Goal: Transaction & Acquisition: Register for event/course

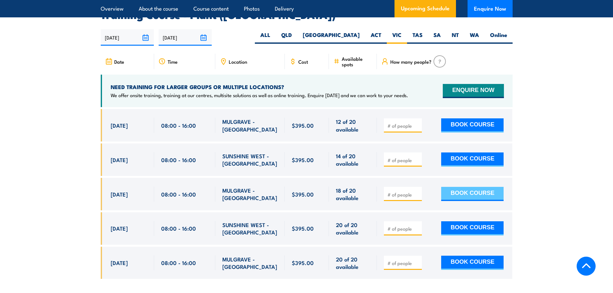
scroll to position [1190, 0]
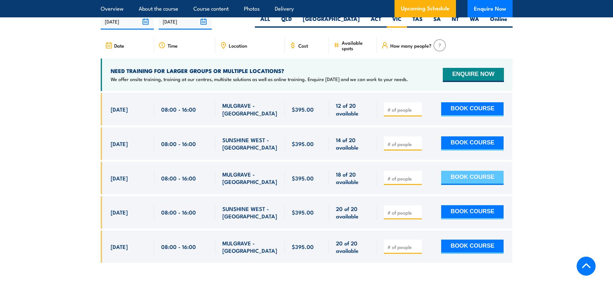
click at [458, 171] on button "BOOK COURSE" at bounding box center [472, 178] width 62 height 14
type input "1"
click at [418, 175] on input "1" at bounding box center [404, 178] width 32 height 6
click at [455, 171] on button "BOOK COURSE" at bounding box center [472, 178] width 62 height 14
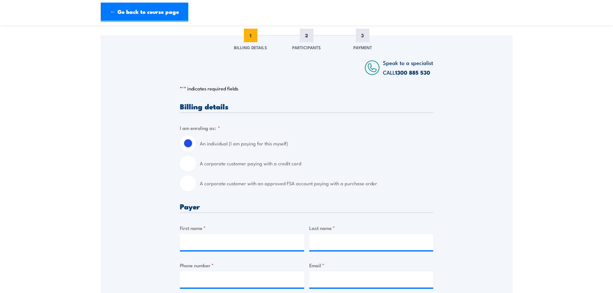
scroll to position [97, 0]
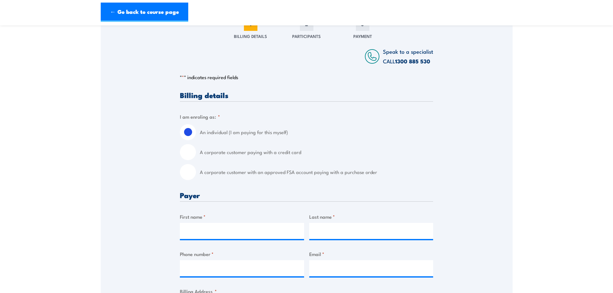
click at [192, 154] on input "A corporate customer paying with a credit card" at bounding box center [188, 152] width 16 height 16
radio input "true"
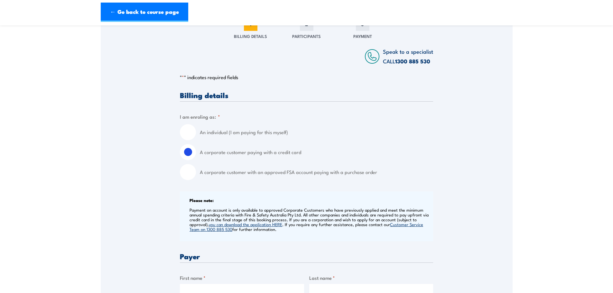
click at [194, 173] on input "A corporate customer with an approved FSA account paying with a purchase order" at bounding box center [188, 172] width 16 height 16
radio input "true"
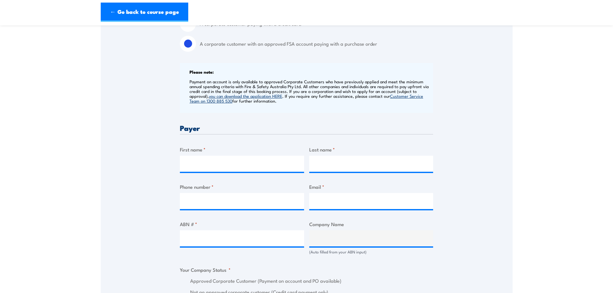
scroll to position [225, 0]
click at [221, 159] on input "First name *" at bounding box center [242, 164] width 124 height 16
type input "Angela"
type input "Larkin"
type input "0418584361"
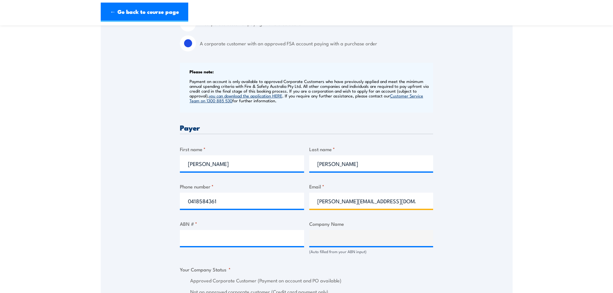
click at [333, 201] on input "angela@royanvic.com.au" at bounding box center [371, 201] width 124 height 16
click at [355, 199] on input "angela.l@royanvic.com.au" at bounding box center [371, 201] width 124 height 16
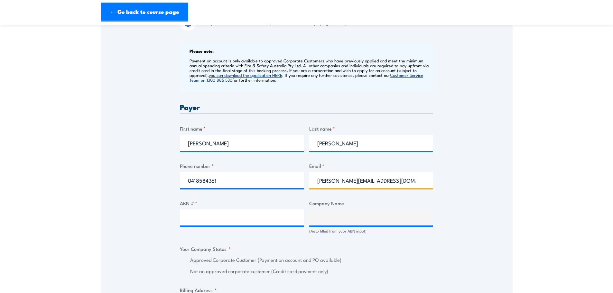
scroll to position [258, 0]
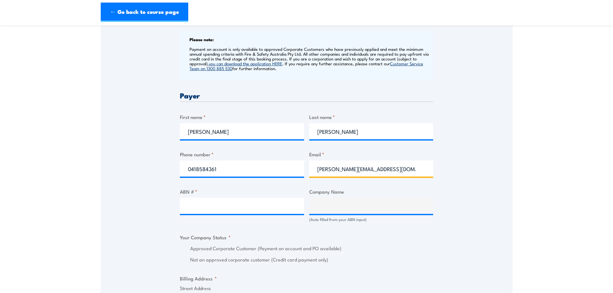
type input "[PERSON_NAME][EMAIL_ADDRESS][DOMAIN_NAME]"
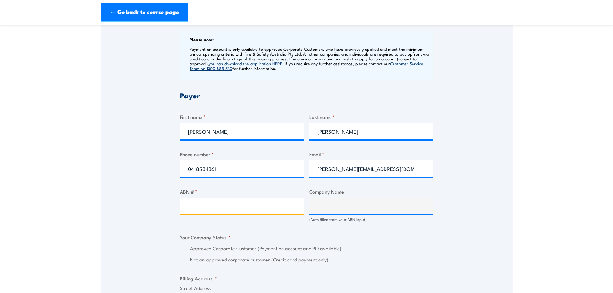
click at [259, 205] on input "ABN # *" at bounding box center [242, 206] width 124 height 16
type input "17096851580"
type input "ROYANS MELBOURNE PTY LTD"
radio input "true"
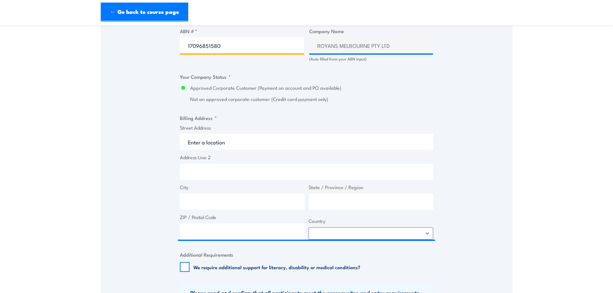
scroll to position [419, 0]
type input "17096851580"
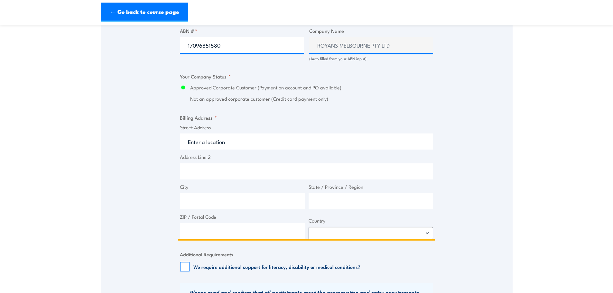
click at [205, 143] on input "Street Address" at bounding box center [306, 142] width 253 height 16
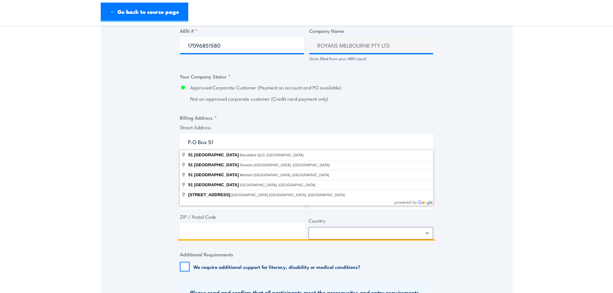
drag, startPoint x: 224, startPoint y: 140, endPoint x: 184, endPoint y: 142, distance: 40.0
click at [184, 142] on input "P.O Box 51" at bounding box center [306, 142] width 253 height 16
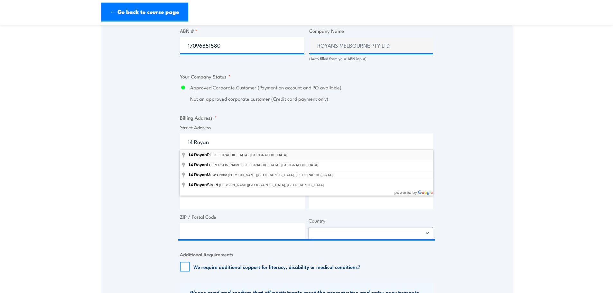
type input "14 Royan Pl, Bayswater North VIC, Australia"
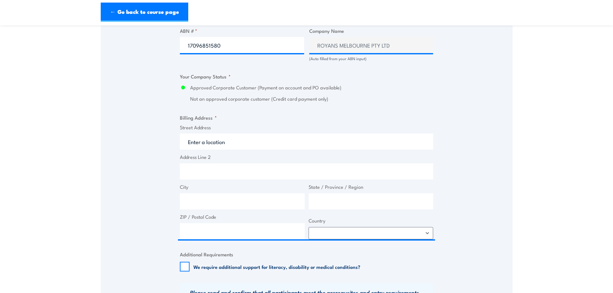
type input "14 Royan Pl"
type input "Bayswater North"
type input "Victoria"
type input "3153"
select select "Australia"
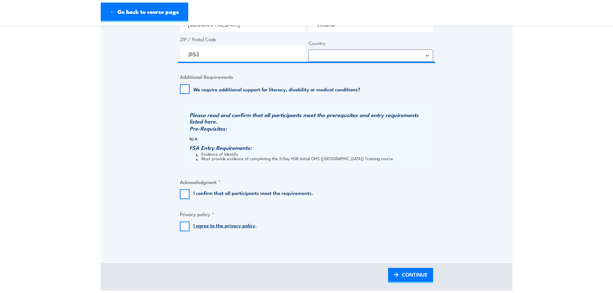
scroll to position [612, 0]
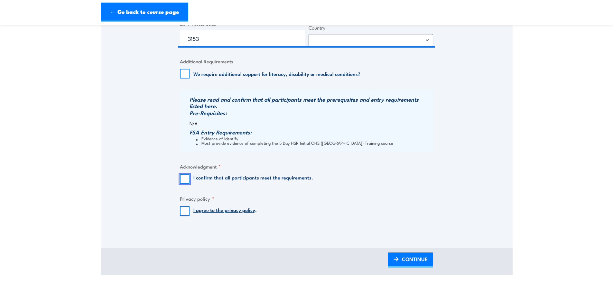
click at [184, 180] on input "I confirm that all participants meet the requirements." at bounding box center [185, 179] width 10 height 10
checkbox input "true"
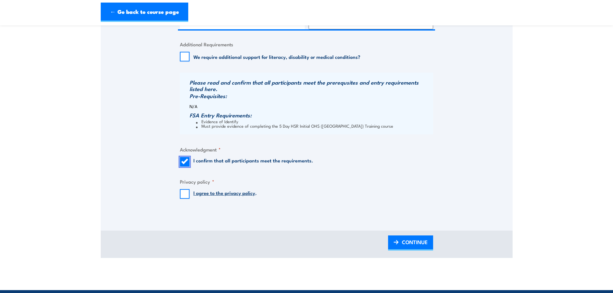
scroll to position [644, 0]
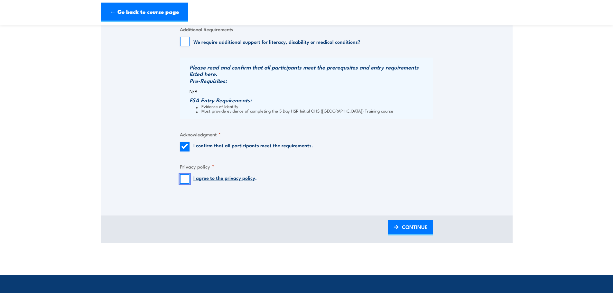
drag, startPoint x: 185, startPoint y: 180, endPoint x: 191, endPoint y: 182, distance: 5.8
click at [185, 180] on input "I agree to the privacy policy ." at bounding box center [185, 179] width 10 height 10
checkbox input "true"
click at [403, 230] on span "CONTINUE" at bounding box center [415, 227] width 26 height 17
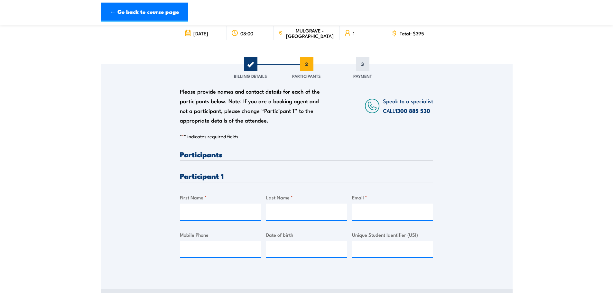
scroll to position [97, 0]
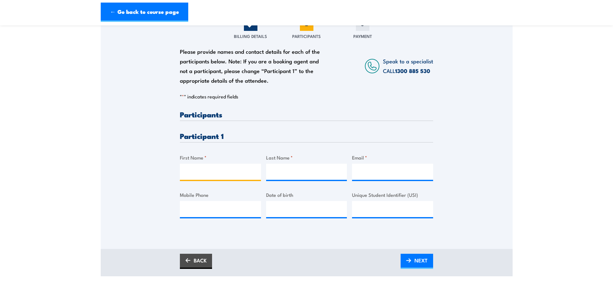
click at [233, 175] on input "First Name *" at bounding box center [220, 172] width 81 height 16
type input "Gavin"
click at [302, 172] on input "Last Name *" at bounding box center [306, 172] width 81 height 16
click at [275, 172] on input "hick" at bounding box center [306, 172] width 81 height 16
type input "Hick"
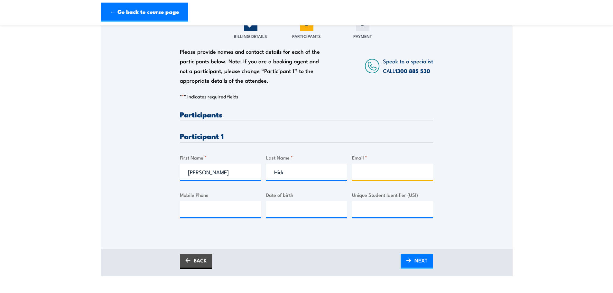
paste input "gavin.hick@royans.com.au"
type input "gavin.hick@royans.com.au"
click at [224, 206] on input "Mobile Phone" at bounding box center [220, 209] width 81 height 16
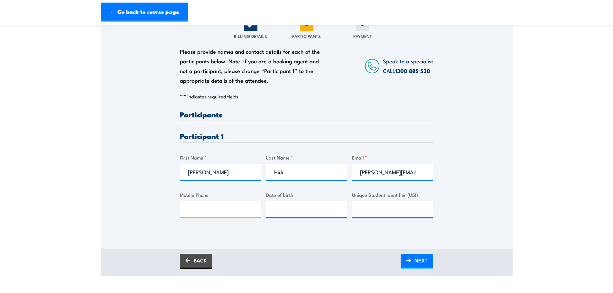
paste input "0418 307 189"
type input "0418 307 189"
click at [280, 204] on input "__/__/____" at bounding box center [306, 209] width 81 height 16
type input "23/12/1985"
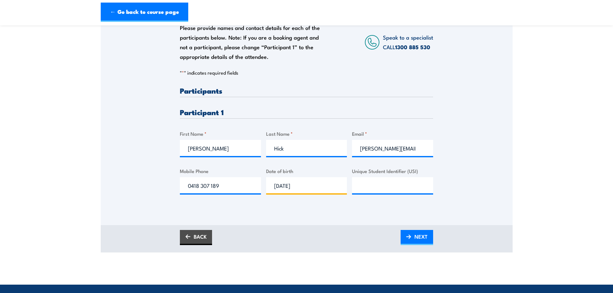
scroll to position [161, 0]
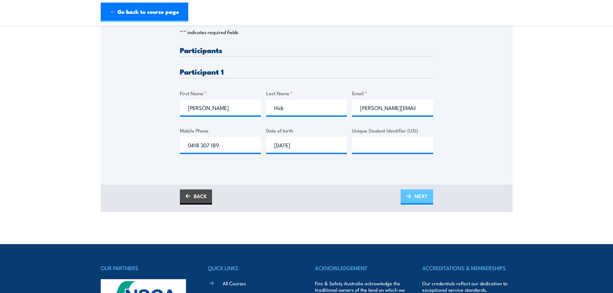
click at [422, 194] on span "NEXT" at bounding box center [421, 196] width 13 height 17
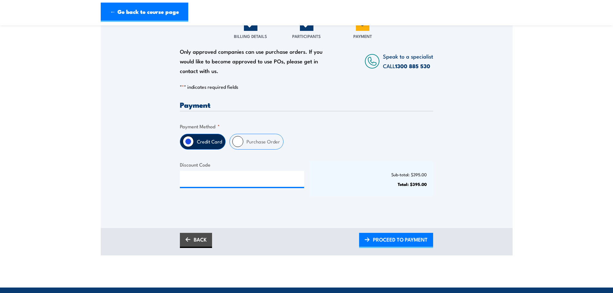
scroll to position [129, 0]
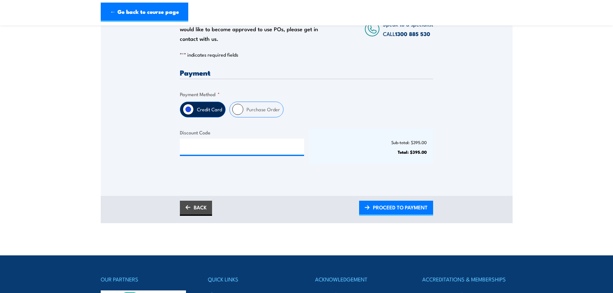
click at [239, 108] on input "Purchase Order" at bounding box center [237, 109] width 11 height 11
radio input "true"
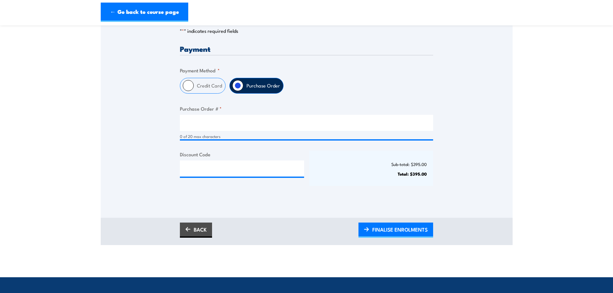
scroll to position [193, 0]
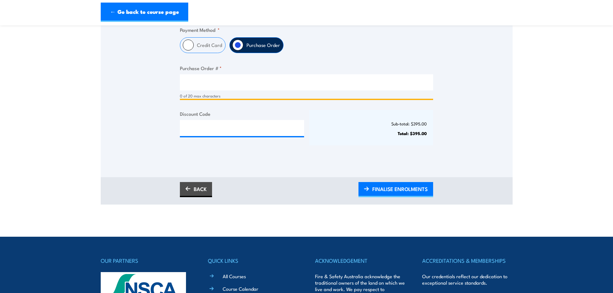
click at [252, 86] on input "Purchase Order # *" at bounding box center [306, 82] width 253 height 16
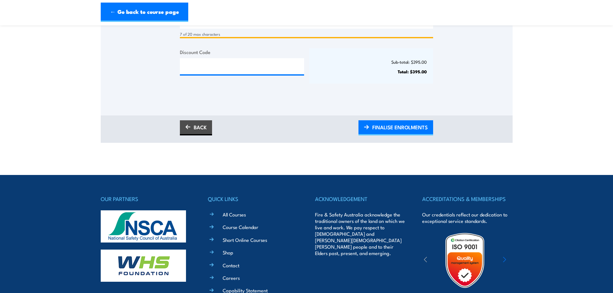
scroll to position [258, 0]
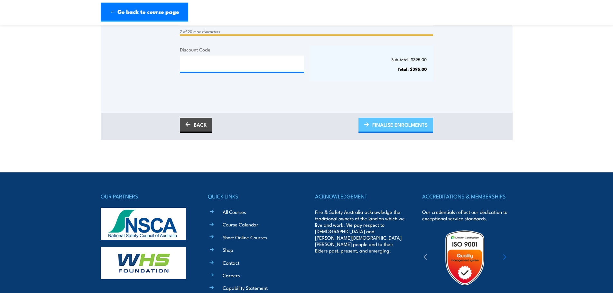
type input "Angela"
click at [388, 125] on span "FINALISE ENROLMENTS" at bounding box center [399, 124] width 55 height 17
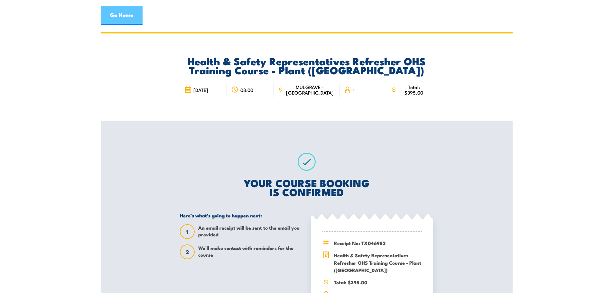
click at [123, 14] on link "Go Home" at bounding box center [122, 15] width 42 height 19
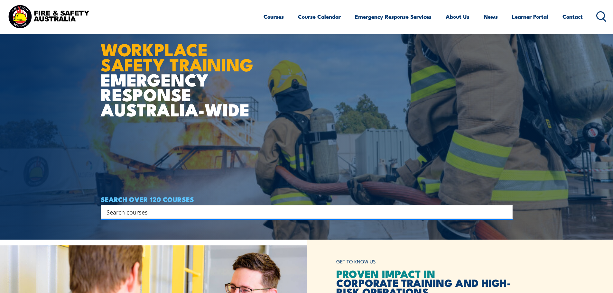
scroll to position [97, 0]
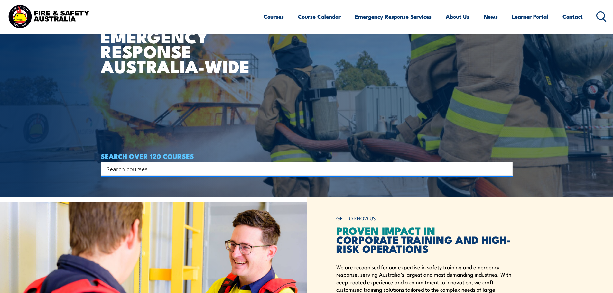
click at [187, 165] on input "Search input" at bounding box center [303, 169] width 392 height 10
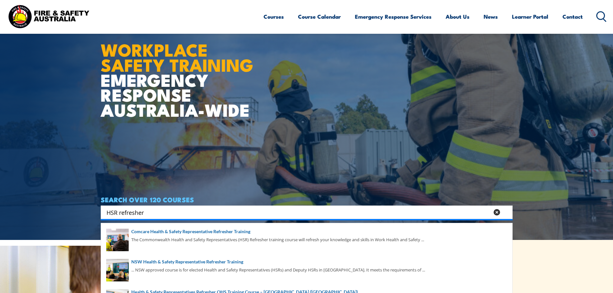
scroll to position [64, 0]
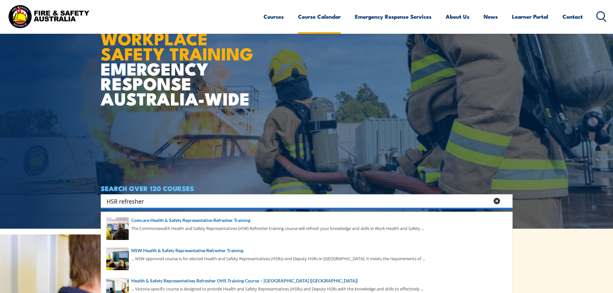
type input "HSR refresher"
click at [320, 17] on link "Course Calendar" at bounding box center [319, 16] width 43 height 17
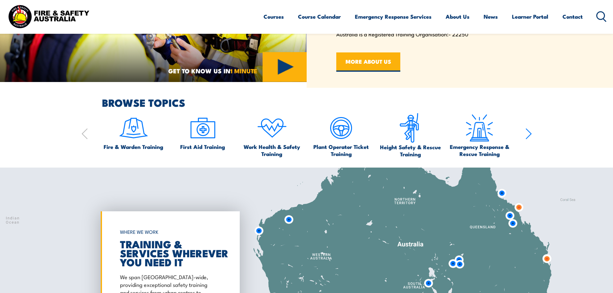
scroll to position [386, 0]
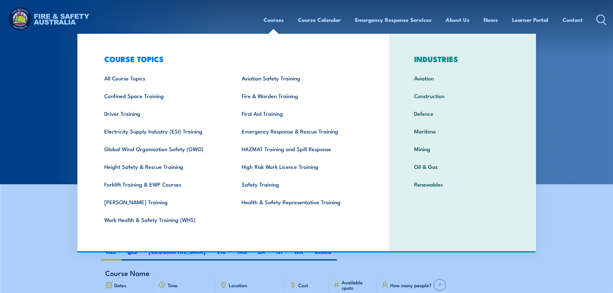
click at [273, 19] on link "Courses" at bounding box center [274, 19] width 20 height 17
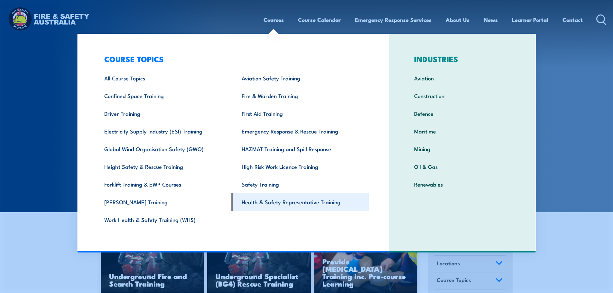
click at [272, 203] on link "Health & Safety Representative Training" at bounding box center [300, 202] width 137 height 18
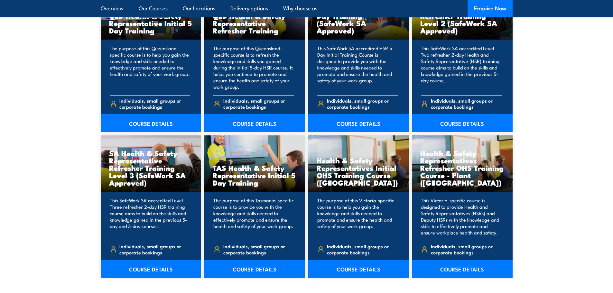
scroll to position [869, 0]
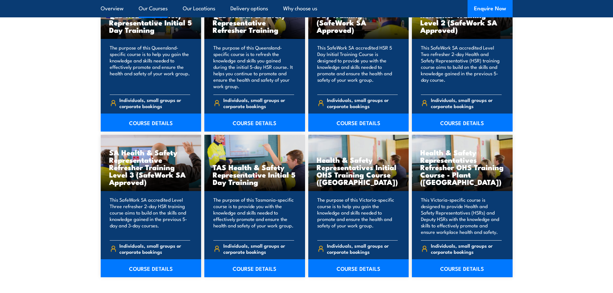
click at [449, 212] on p "This Victoria-specific course is designed to provide Health and Safety Represen…" at bounding box center [461, 216] width 81 height 39
click at [456, 269] on link "COURSE DETAILS" at bounding box center [462, 268] width 101 height 18
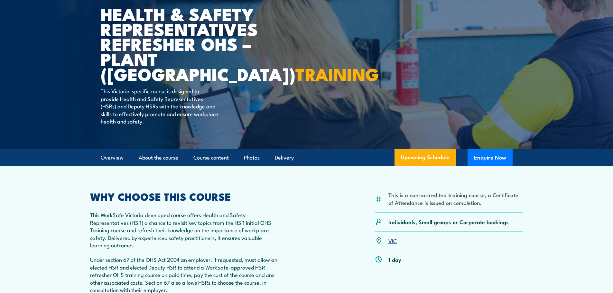
scroll to position [129, 0]
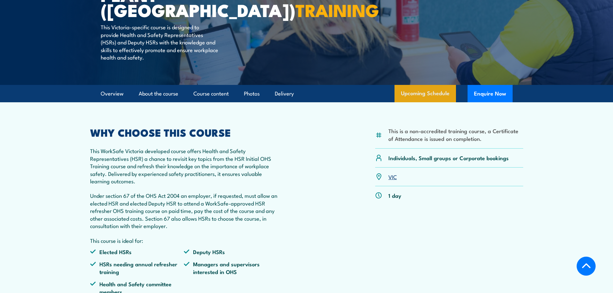
click at [446, 96] on link "Upcoming Schedule" at bounding box center [425, 93] width 61 height 17
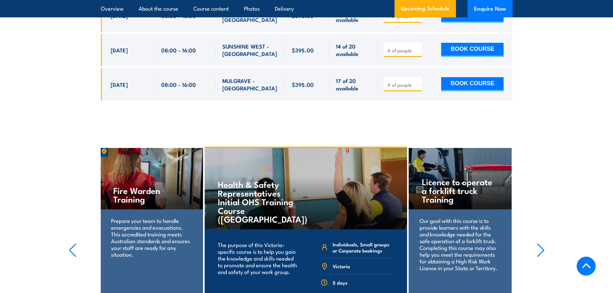
scroll to position [1319, 0]
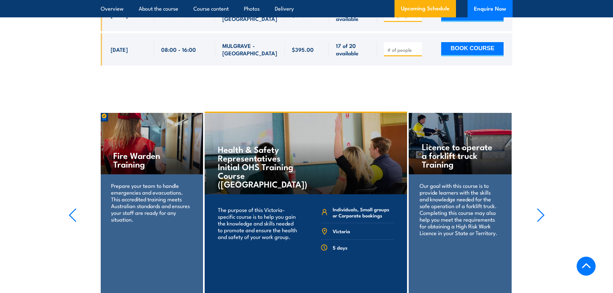
click at [584, 265] on icon at bounding box center [587, 267] width 10 height 10
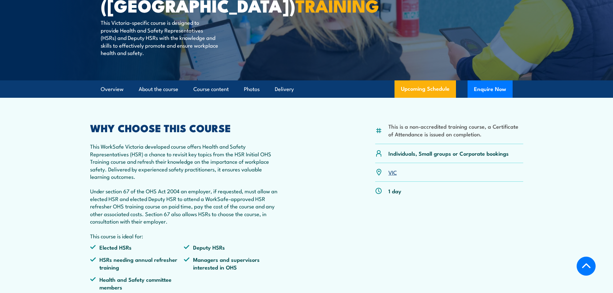
scroll to position [129, 0]
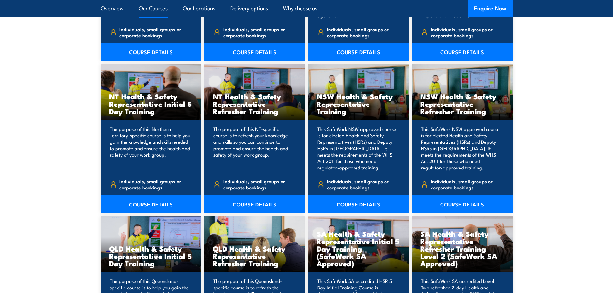
scroll to position [580, 0]
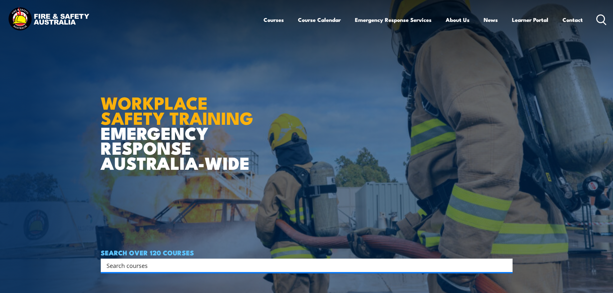
click at [159, 267] on input "Search input" at bounding box center [303, 266] width 392 height 10
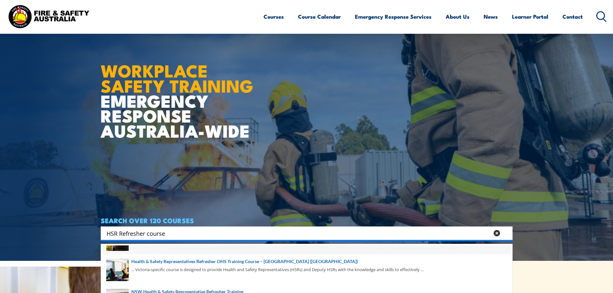
scroll to position [32, 0]
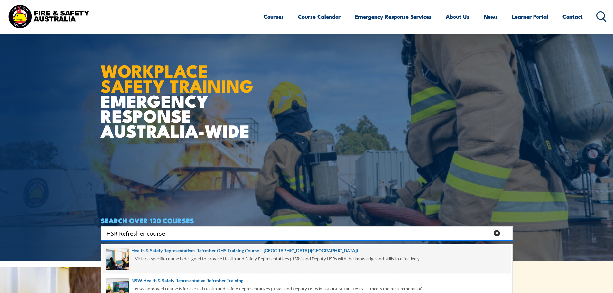
type input "HSR Refresher course"
click at [266, 250] on span at bounding box center [307, 259] width 408 height 30
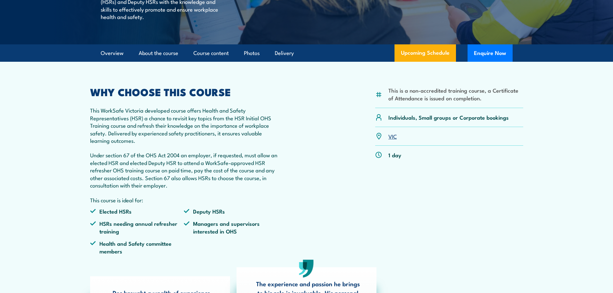
scroll to position [64, 0]
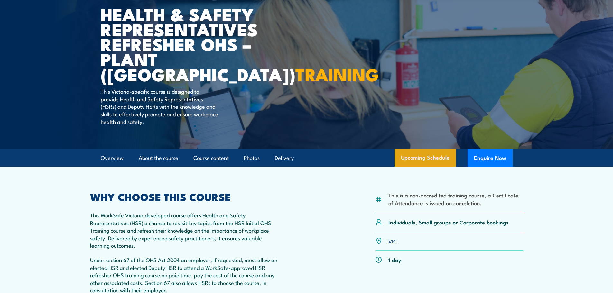
click at [417, 159] on link "Upcoming Schedule" at bounding box center [425, 157] width 61 height 17
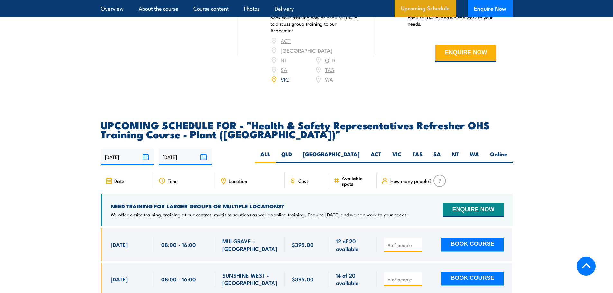
scroll to position [1158, 0]
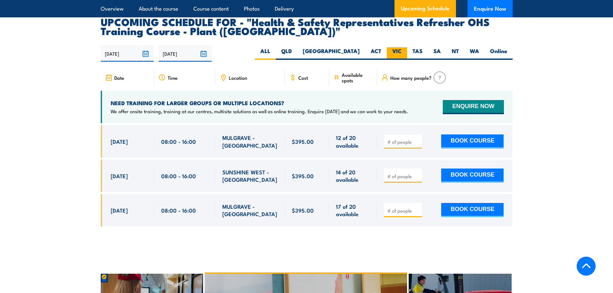
click at [399, 47] on label "VIC" at bounding box center [397, 53] width 20 height 13
click at [402, 47] on input "VIC" at bounding box center [404, 49] width 4 height 4
radio input "true"
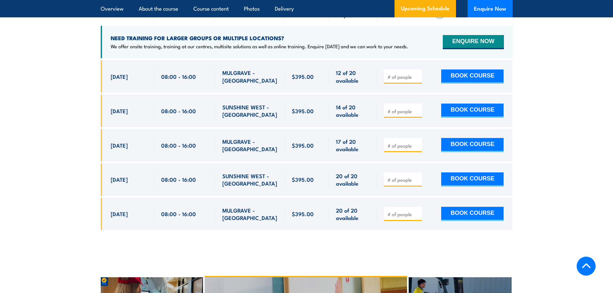
scroll to position [1254, 0]
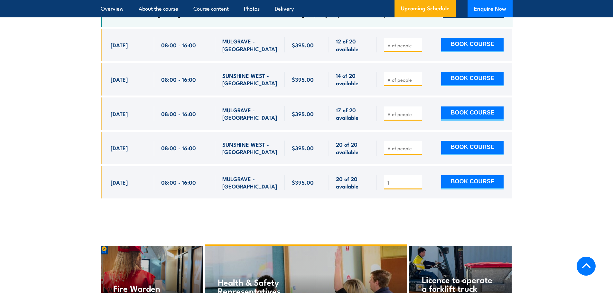
type input "1"
click at [416, 180] on input "1" at bounding box center [404, 183] width 32 height 6
click at [453, 175] on button "BOOK COURSE" at bounding box center [472, 182] width 62 height 14
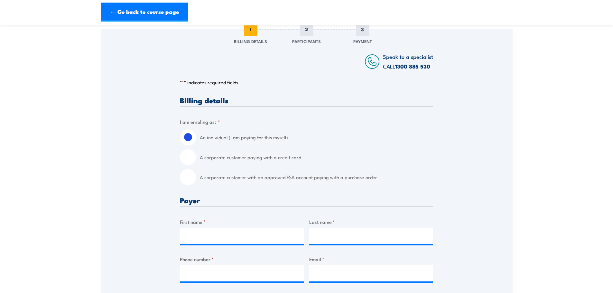
scroll to position [129, 0]
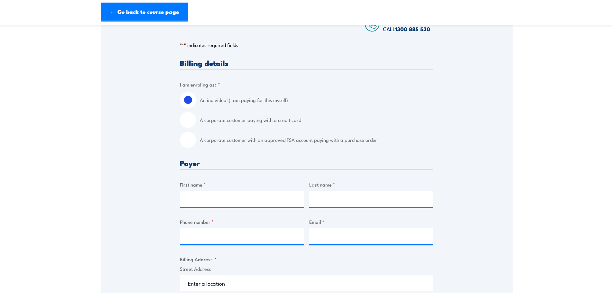
click at [190, 140] on input "A corporate customer with an approved FSA account paying with a purchase order" at bounding box center [188, 140] width 16 height 16
radio input "true"
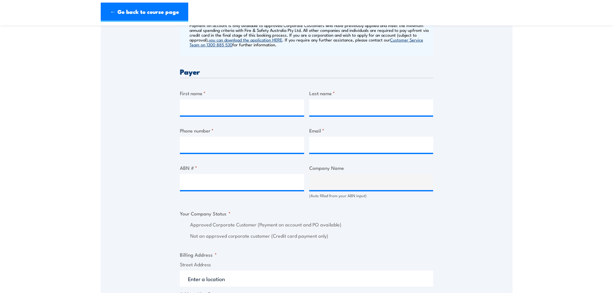
scroll to position [290, 0]
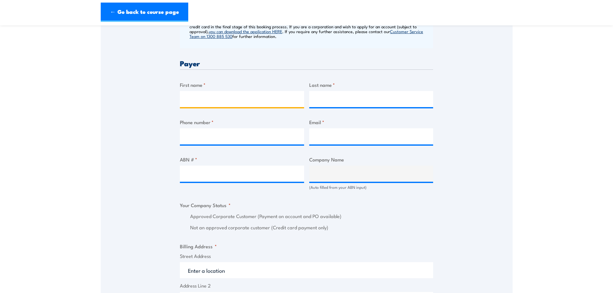
click at [230, 96] on input "First name *" at bounding box center [242, 99] width 124 height 16
type input "Angela"
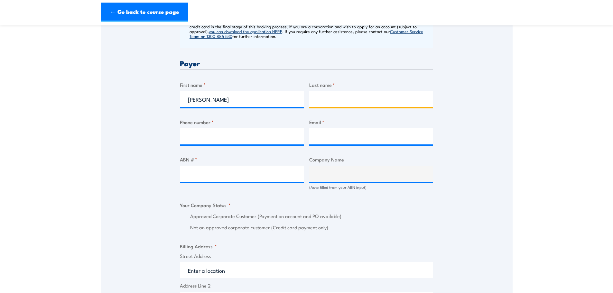
type input "Larkin"
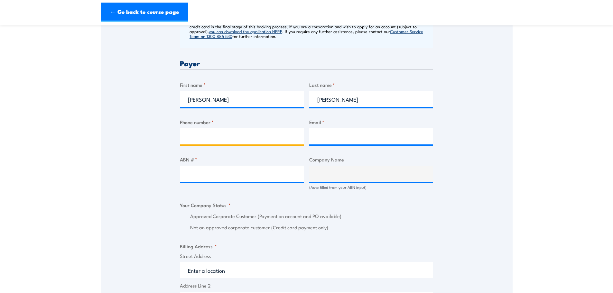
type input "0418584361"
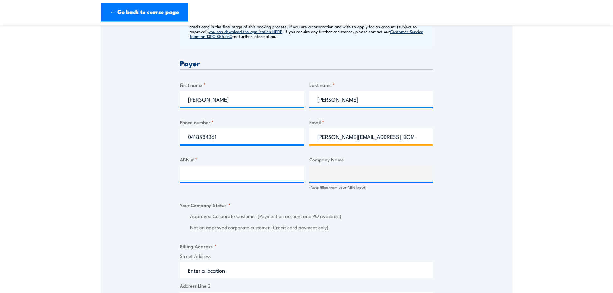
click at [334, 137] on input "angela@royanvic.com.au" at bounding box center [371, 136] width 124 height 16
click at [355, 137] on input "angela.l@royanvic.com.au" at bounding box center [371, 136] width 124 height 16
type input "angela.l@royans.com.au"
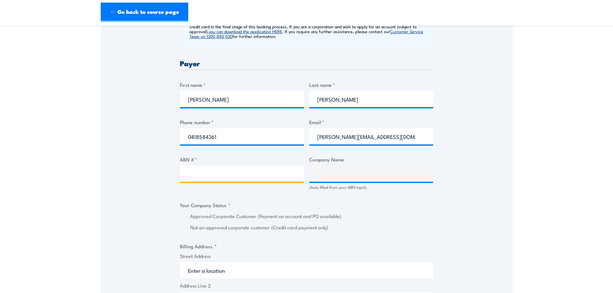
click at [252, 171] on input "ABN # *" at bounding box center [242, 174] width 124 height 16
type input "17096851580"
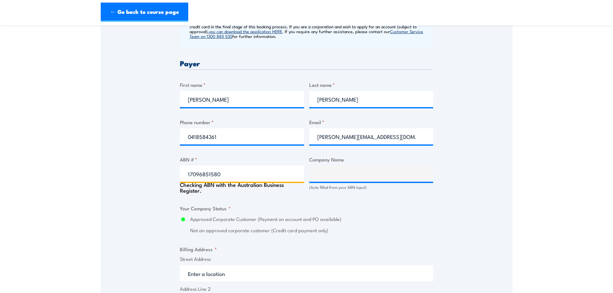
type input "ROYANS MELBOURNE PTY LTD"
radio input "true"
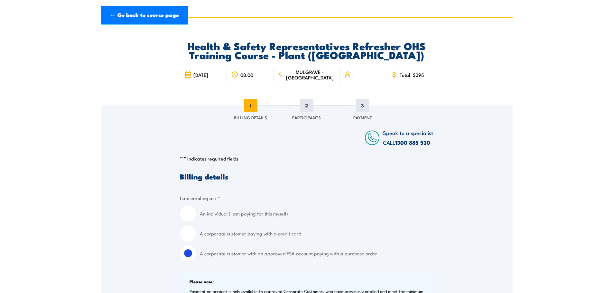
scroll to position [0, 0]
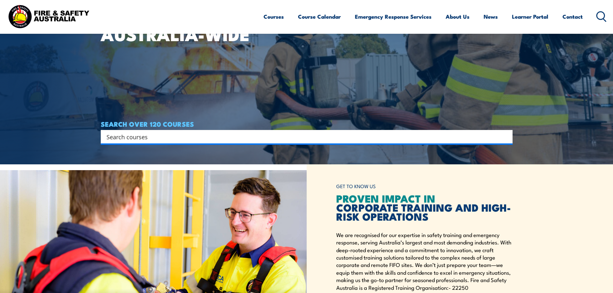
click at [172, 136] on input "Search input" at bounding box center [303, 137] width 392 height 10
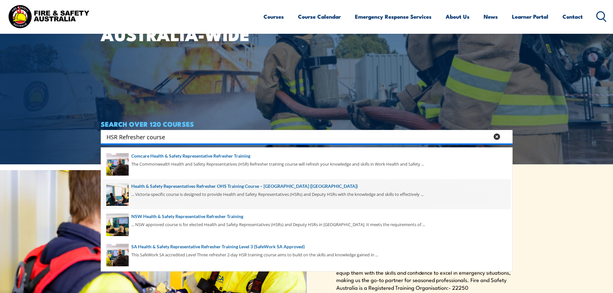
type input "HSR Refresher course"
click at [258, 183] on span at bounding box center [307, 194] width 408 height 30
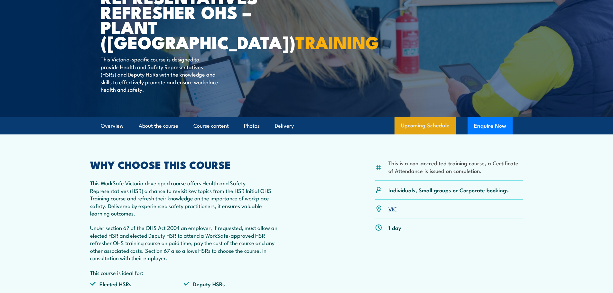
click at [410, 123] on link "Upcoming Schedule" at bounding box center [425, 125] width 61 height 17
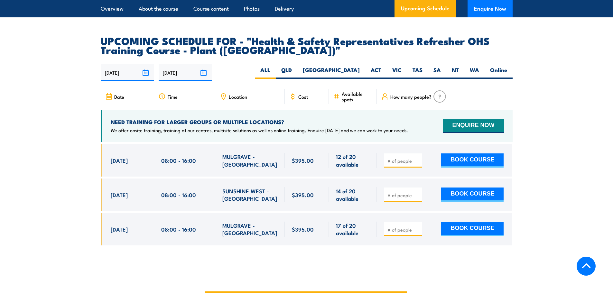
scroll to position [1158, 0]
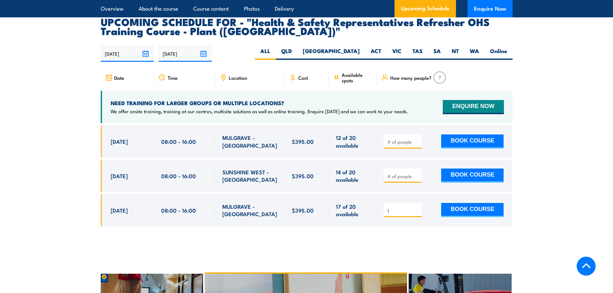
type input "1"
click at [417, 208] on input "1" at bounding box center [404, 211] width 32 height 6
click at [464, 203] on button "BOOK COURSE" at bounding box center [472, 210] width 62 height 14
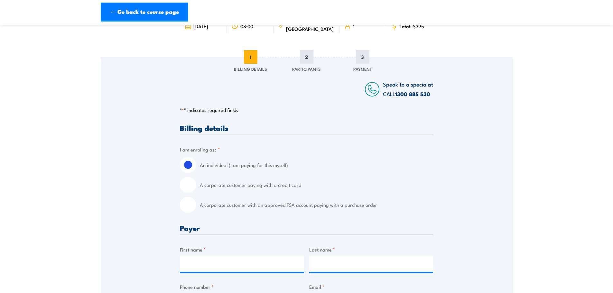
scroll to position [64, 0]
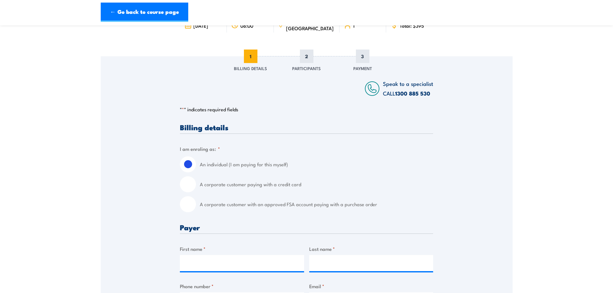
click at [191, 203] on input "A corporate customer with an approved FSA account paying with a purchase order" at bounding box center [188, 204] width 16 height 16
radio input "true"
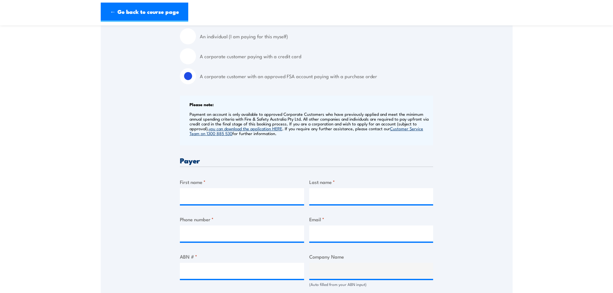
scroll to position [193, 0]
click at [203, 193] on input "First name *" at bounding box center [242, 196] width 124 height 16
type input "[PERSON_NAME]"
type input "0418584361"
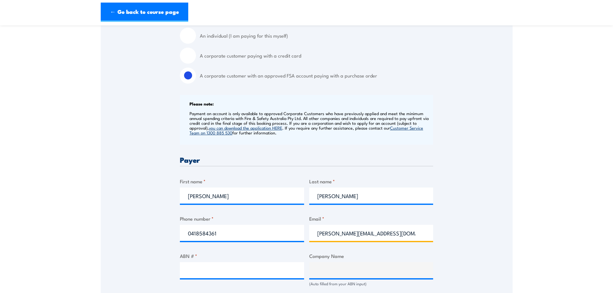
click at [334, 233] on input "angela@royanvic.com.au" at bounding box center [371, 233] width 124 height 16
click at [355, 234] on input "angela.l@royanvic.com.au" at bounding box center [371, 233] width 124 height 16
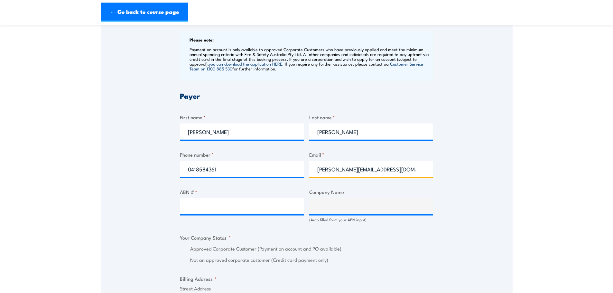
scroll to position [258, 0]
type input "angela.l@royans.com.au"
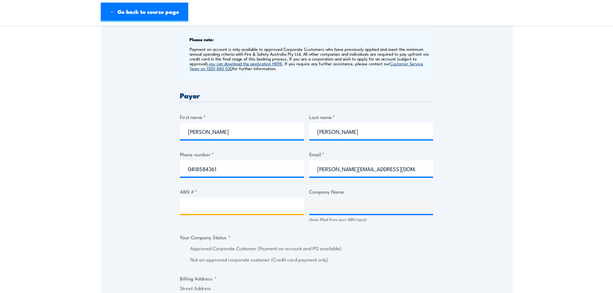
click at [208, 207] on input "ABN # *" at bounding box center [242, 206] width 124 height 16
type input "17096851580"
type input "ROYANS MELBOURNE PTY LTD"
radio input "true"
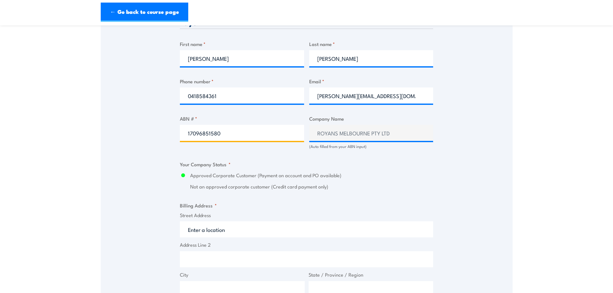
scroll to position [354, 0]
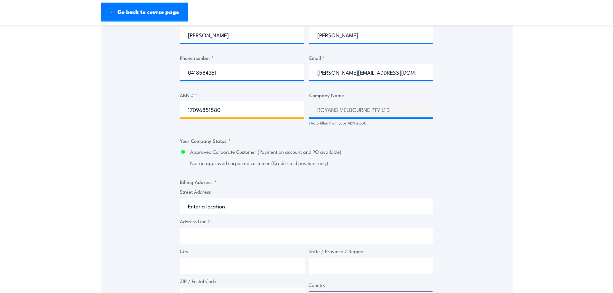
type input "17096851580"
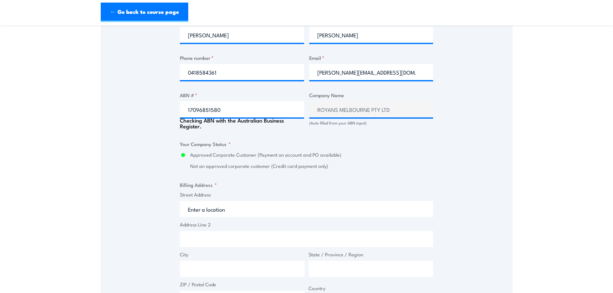
click at [226, 205] on input "Street Address" at bounding box center [306, 209] width 253 height 16
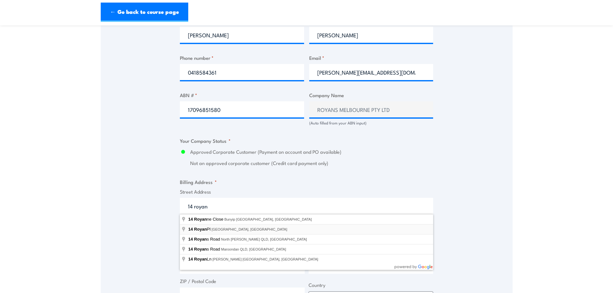
type input "14 Royan Pl, Bayswater North VIC, Australia"
type input "14 Royan Pl"
type input "Bayswater North"
type input "Victoria"
type input "3153"
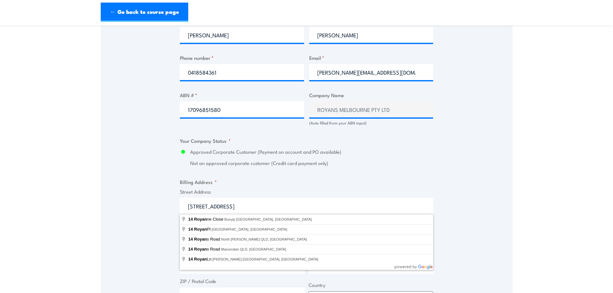
select select "Australia"
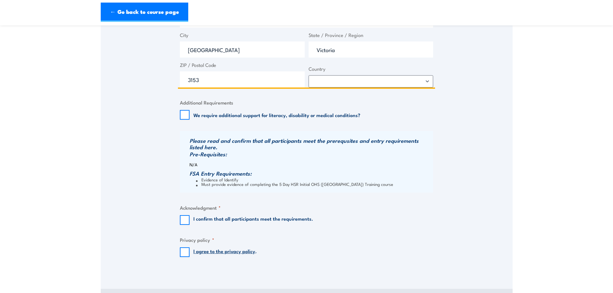
scroll to position [612, 0]
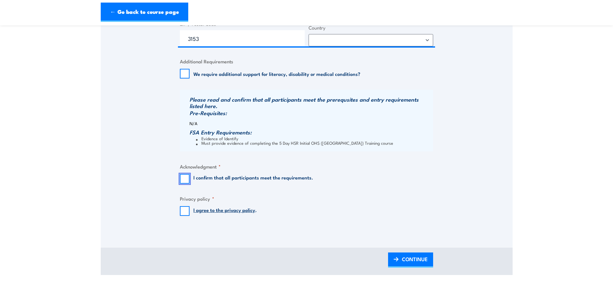
click at [184, 182] on input "I confirm that all participants meet the requirements." at bounding box center [185, 179] width 10 height 10
checkbox input "true"
click at [185, 211] on input "I agree to the privacy policy ." at bounding box center [185, 211] width 10 height 10
checkbox input "true"
click at [404, 259] on span "CONTINUE" at bounding box center [415, 259] width 26 height 17
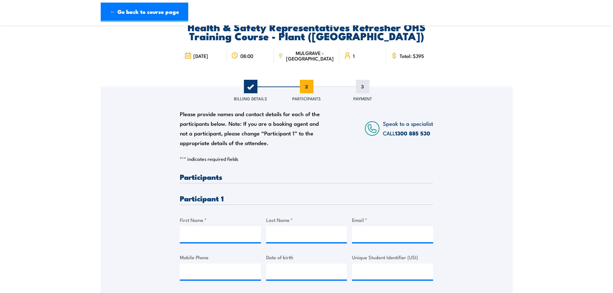
scroll to position [64, 0]
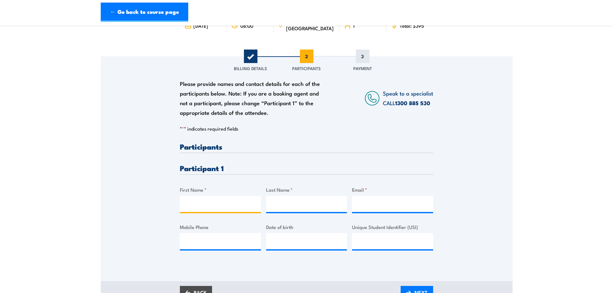
click at [205, 202] on input "First Name *" at bounding box center [220, 204] width 81 height 16
type input "Benjamin"
click at [393, 206] on input "Email *" at bounding box center [392, 204] width 81 height 16
click at [317, 207] on input "Last Name *" at bounding box center [306, 204] width 81 height 16
type input "Geraghty"
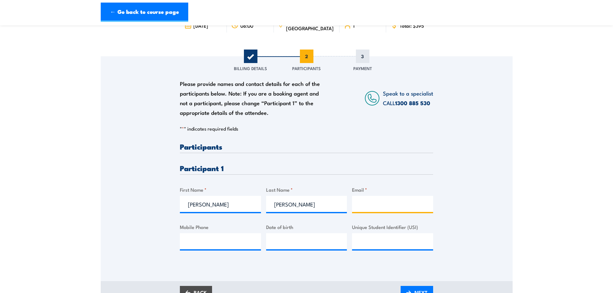
click at [367, 204] on input "Email *" at bounding box center [392, 204] width 81 height 16
paste input "ben.g@royans.com.au"
type input "ben.g@royans.com.au"
click at [202, 243] on input "Mobile Phone" at bounding box center [220, 241] width 81 height 16
paste input "0424 342 352"
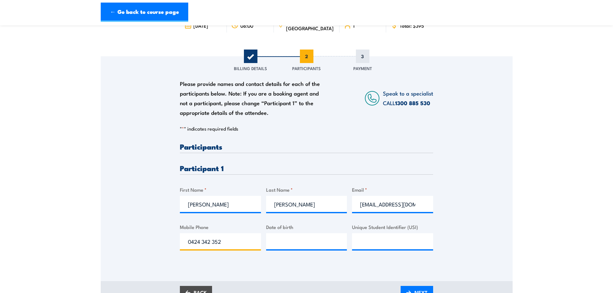
type input "0424 342 352"
click at [283, 238] on input "__/__/____" at bounding box center [306, 241] width 81 height 16
type input "14/04/1993"
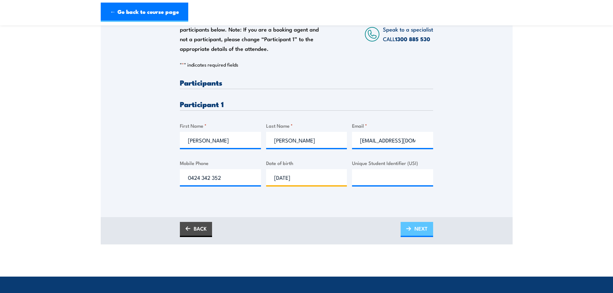
scroll to position [129, 0]
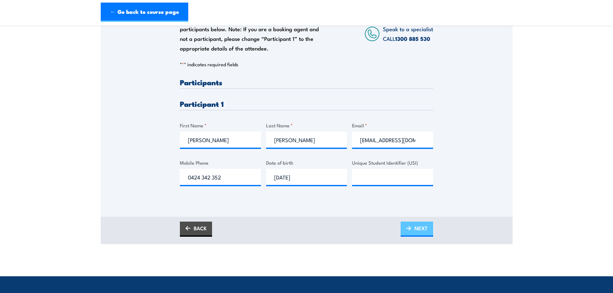
click at [419, 230] on span "NEXT" at bounding box center [421, 228] width 13 height 17
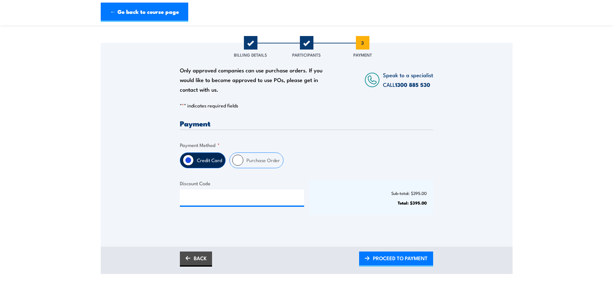
scroll to position [97, 0]
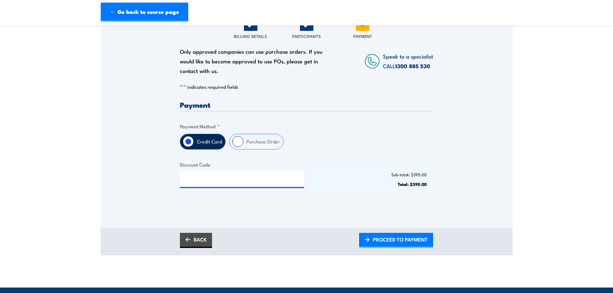
click at [237, 143] on input "Purchase Order" at bounding box center [237, 141] width 11 height 11
radio input "true"
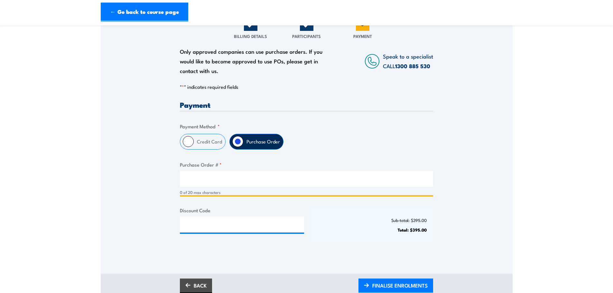
click at [207, 186] on input "Purchase Order # *" at bounding box center [306, 179] width 253 height 16
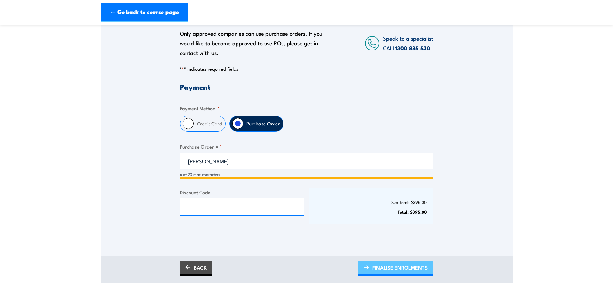
scroll to position [129, 0]
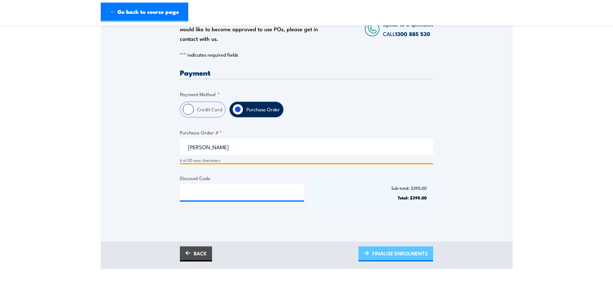
type input "Angela"
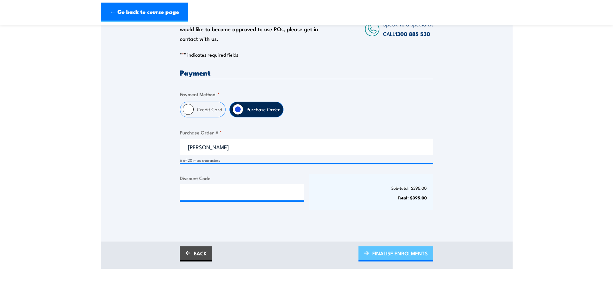
click at [389, 252] on span "FINALISE ENROLMENTS" at bounding box center [399, 253] width 55 height 17
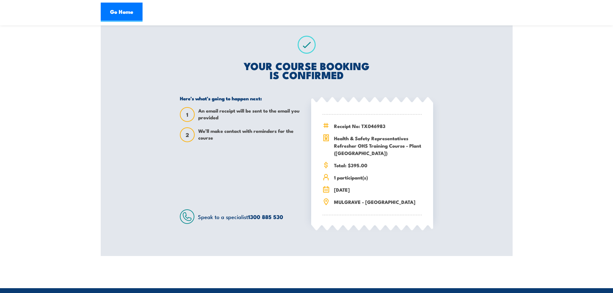
scroll to position [129, 0]
